Goal: Task Accomplishment & Management: Use online tool/utility

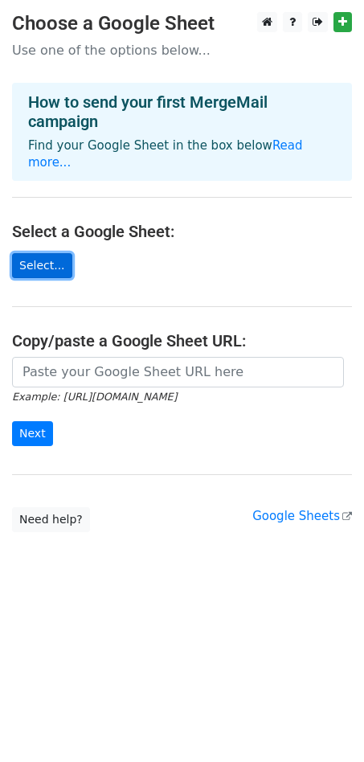
click at [37, 254] on link "Select..." at bounding box center [42, 265] width 60 height 25
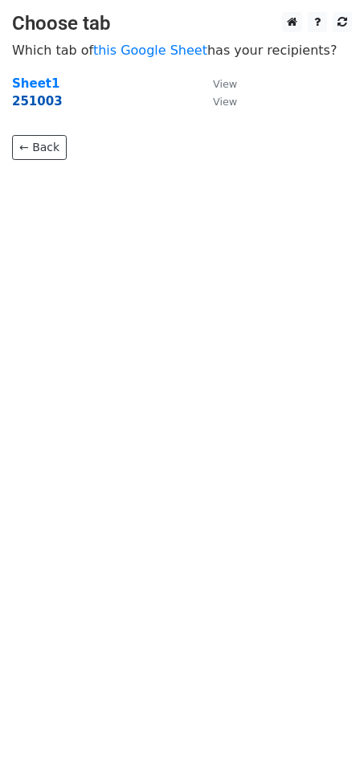
click at [39, 102] on strong "251003" at bounding box center [37, 101] width 51 height 14
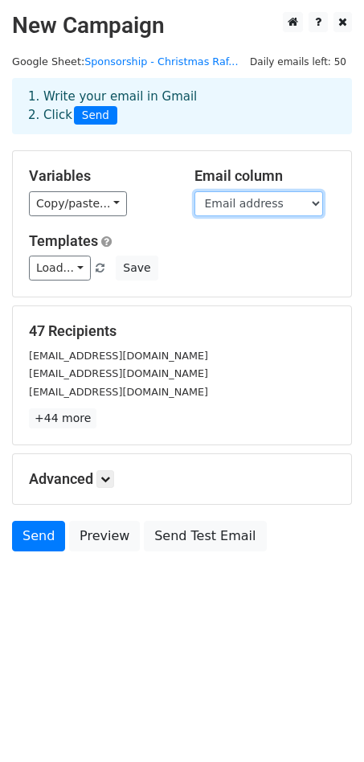
click at [307, 205] on select "Category COMPANY NAME Website Email address" at bounding box center [258, 203] width 129 height 25
click at [194, 191] on select "Category COMPANY NAME Website Email address" at bounding box center [258, 203] width 129 height 25
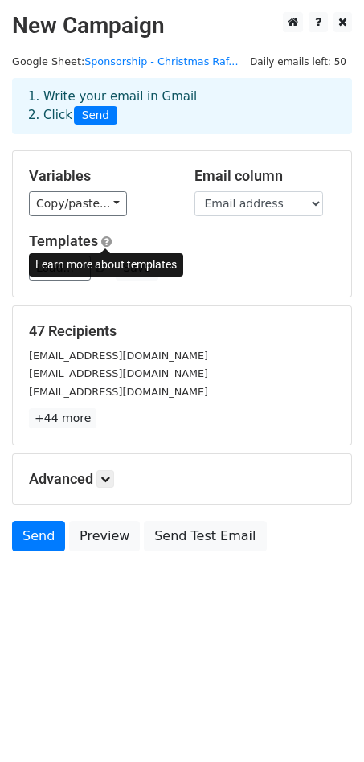
click at [101, 240] on span at bounding box center [106, 241] width 10 height 12
click at [109, 480] on icon at bounding box center [105, 479] width 10 height 10
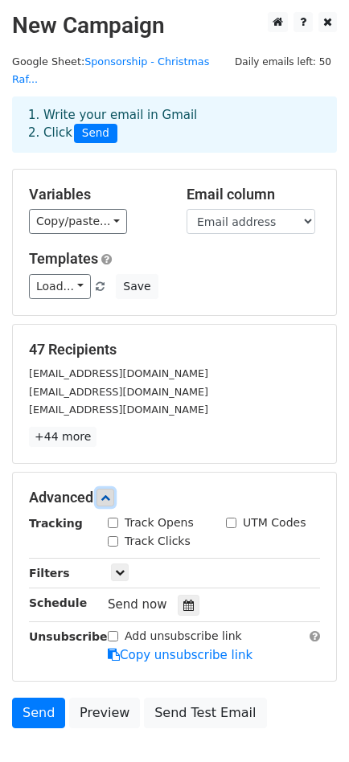
scroll to position [84, 0]
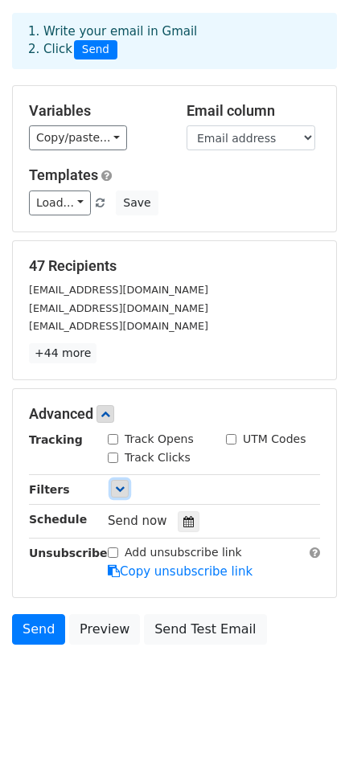
click at [119, 480] on link at bounding box center [120, 489] width 18 height 18
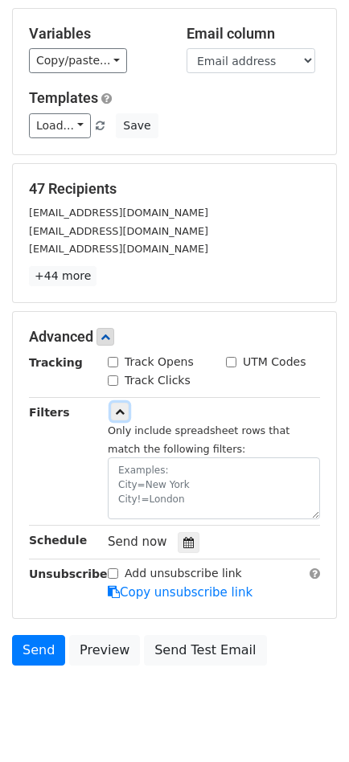
scroll to position [162, 0]
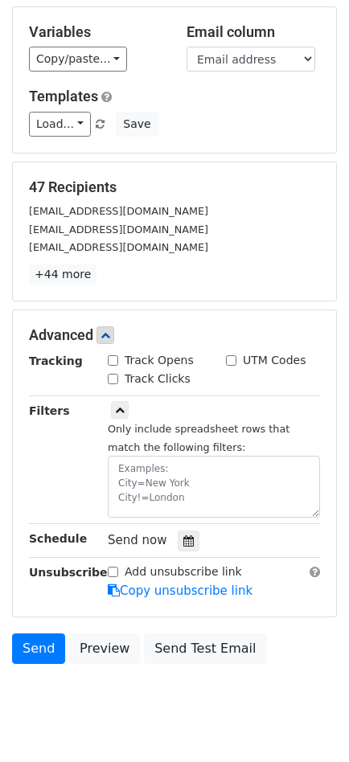
click at [112, 566] on input "Add unsubscribe link" at bounding box center [113, 571] width 10 height 10
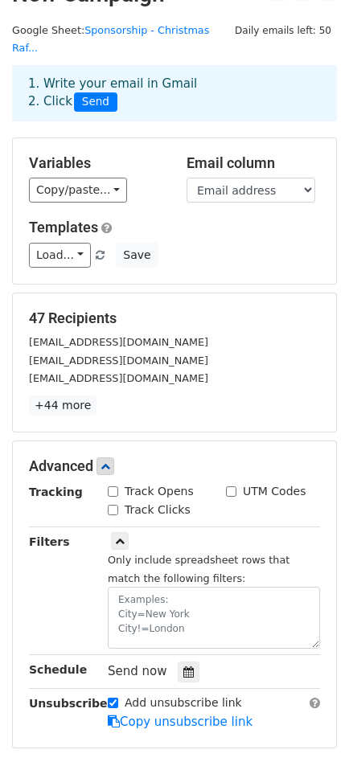
scroll to position [0, 0]
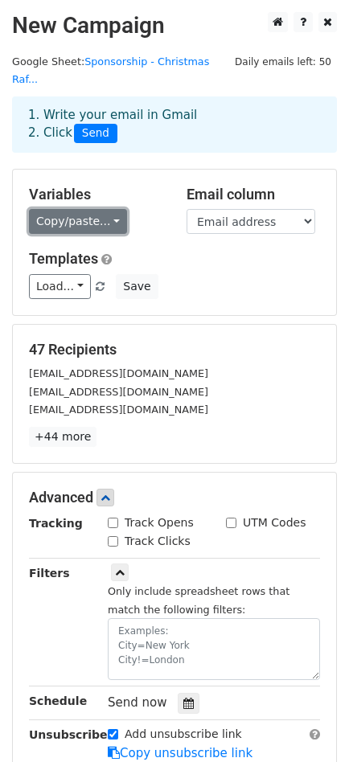
click at [96, 209] on link "Copy/paste..." at bounding box center [78, 221] width 98 height 25
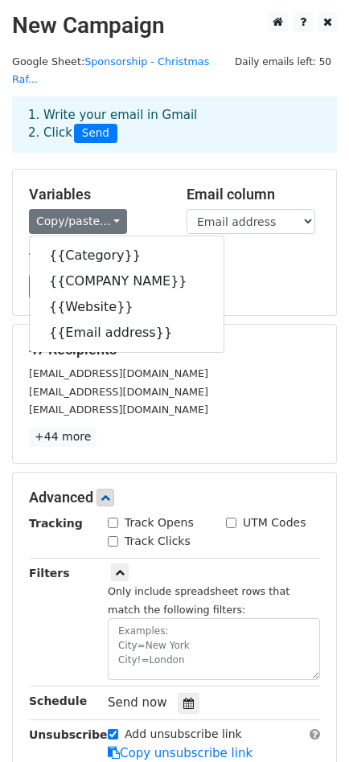
click at [153, 170] on div "Variables Copy/paste... {{Category}} {{COMPANY NAME}} {{Website}} {{Email addre…" at bounding box center [174, 242] width 323 height 145
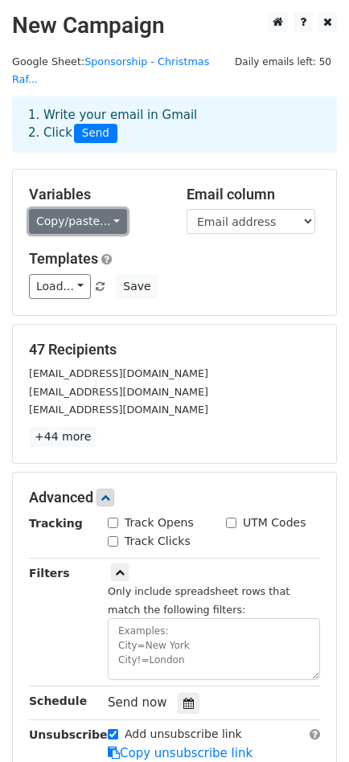
click at [67, 209] on link "Copy/paste..." at bounding box center [78, 221] width 98 height 25
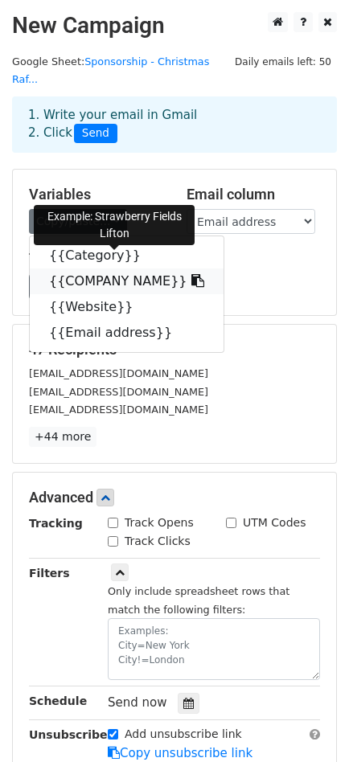
click at [86, 268] on link "{{COMPANY NAME}}" at bounding box center [127, 281] width 194 height 26
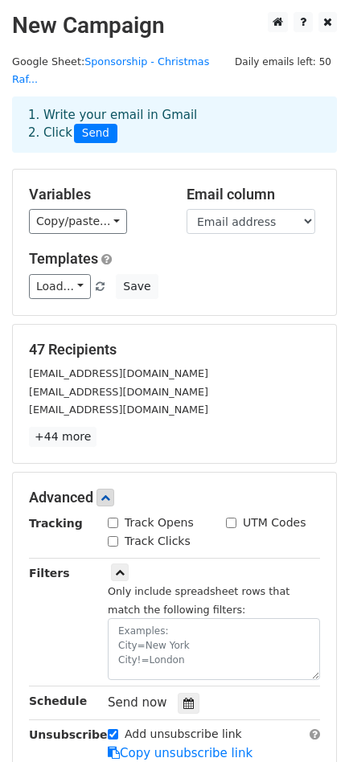
click at [115, 729] on input "Add unsubscribe link" at bounding box center [113, 734] width 10 height 10
checkbox input "false"
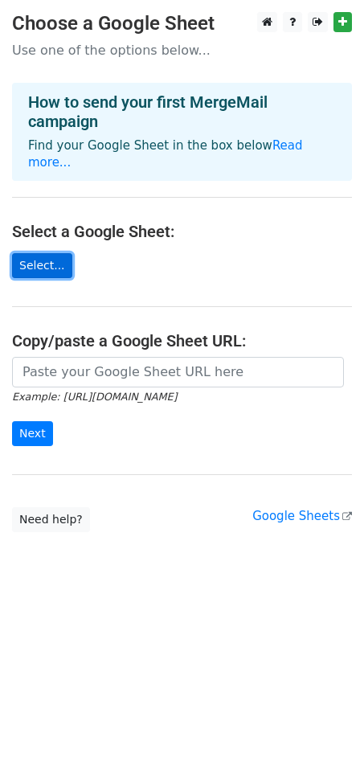
click at [43, 253] on link "Select..." at bounding box center [42, 265] width 60 height 25
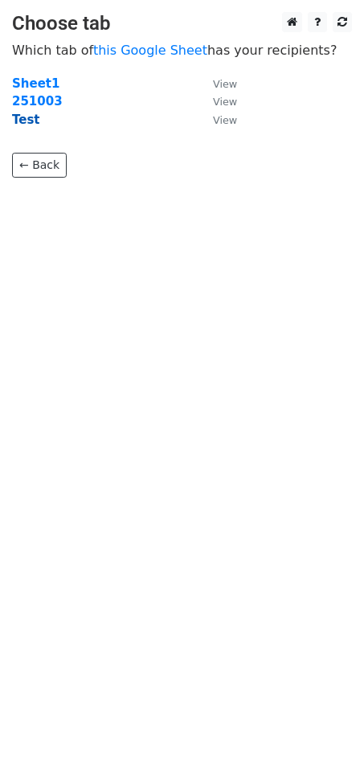
click at [26, 125] on strong "Test" at bounding box center [26, 119] width 28 height 14
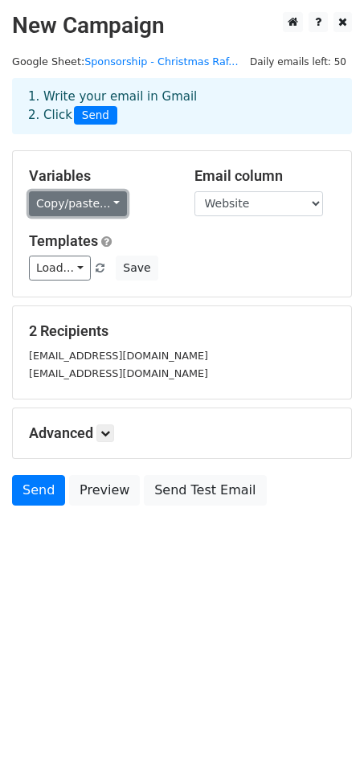
click at [96, 201] on link "Copy/paste..." at bounding box center [78, 203] width 98 height 25
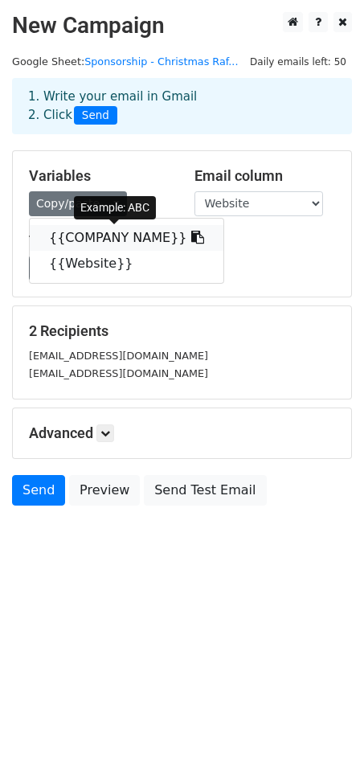
click at [92, 240] on link "{{COMPANY NAME}}" at bounding box center [127, 238] width 194 height 26
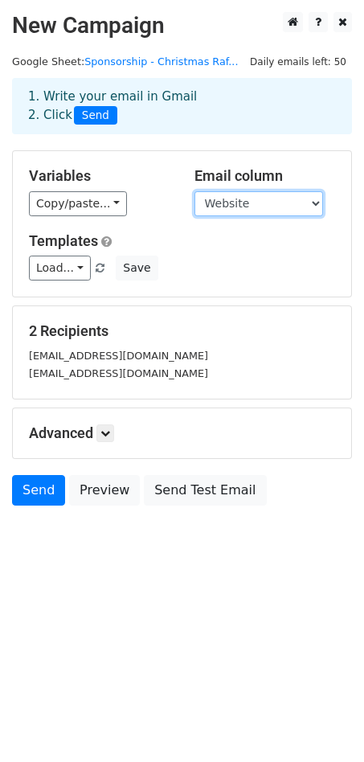
click at [235, 201] on select "COMPANY NAME Website" at bounding box center [258, 203] width 129 height 25
click at [194, 191] on select "COMPANY NAME Website" at bounding box center [258, 203] width 129 height 25
click at [227, 255] on div "Templates Load... No templates saved Save" at bounding box center [182, 256] width 330 height 49
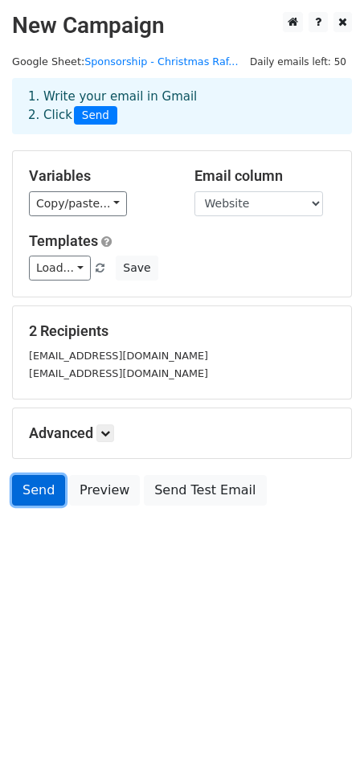
click at [31, 489] on link "Send" at bounding box center [38, 490] width 53 height 31
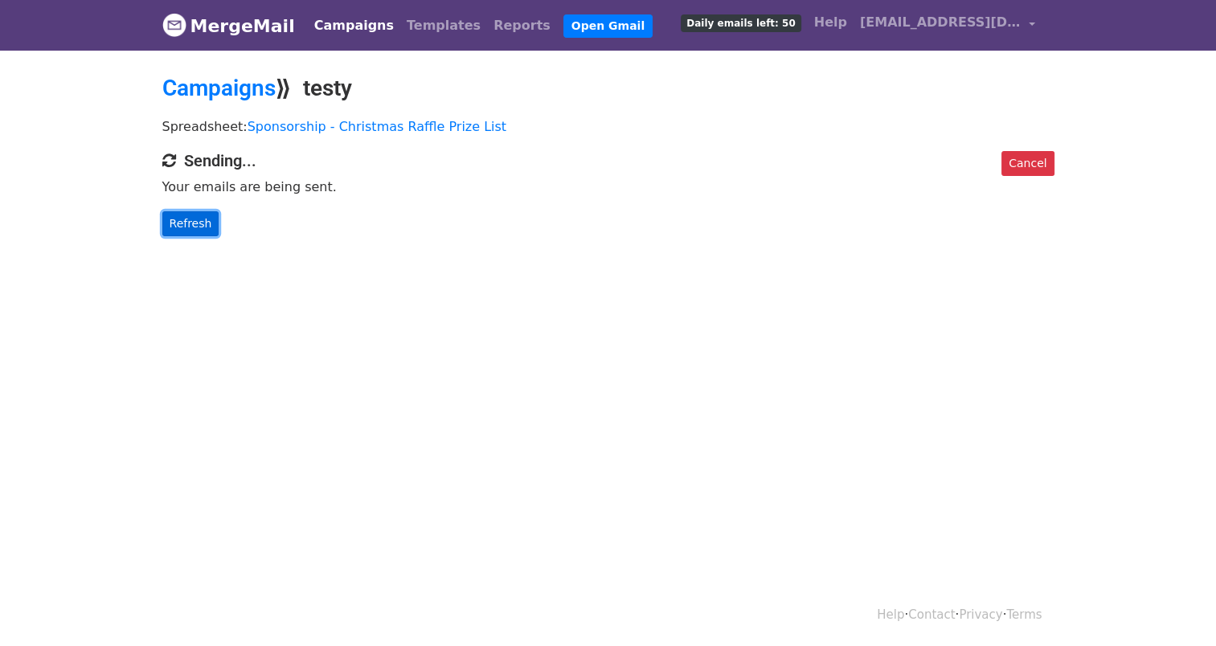
click at [202, 226] on link "Refresh" at bounding box center [190, 223] width 57 height 25
